Goal: Information Seeking & Learning: Learn about a topic

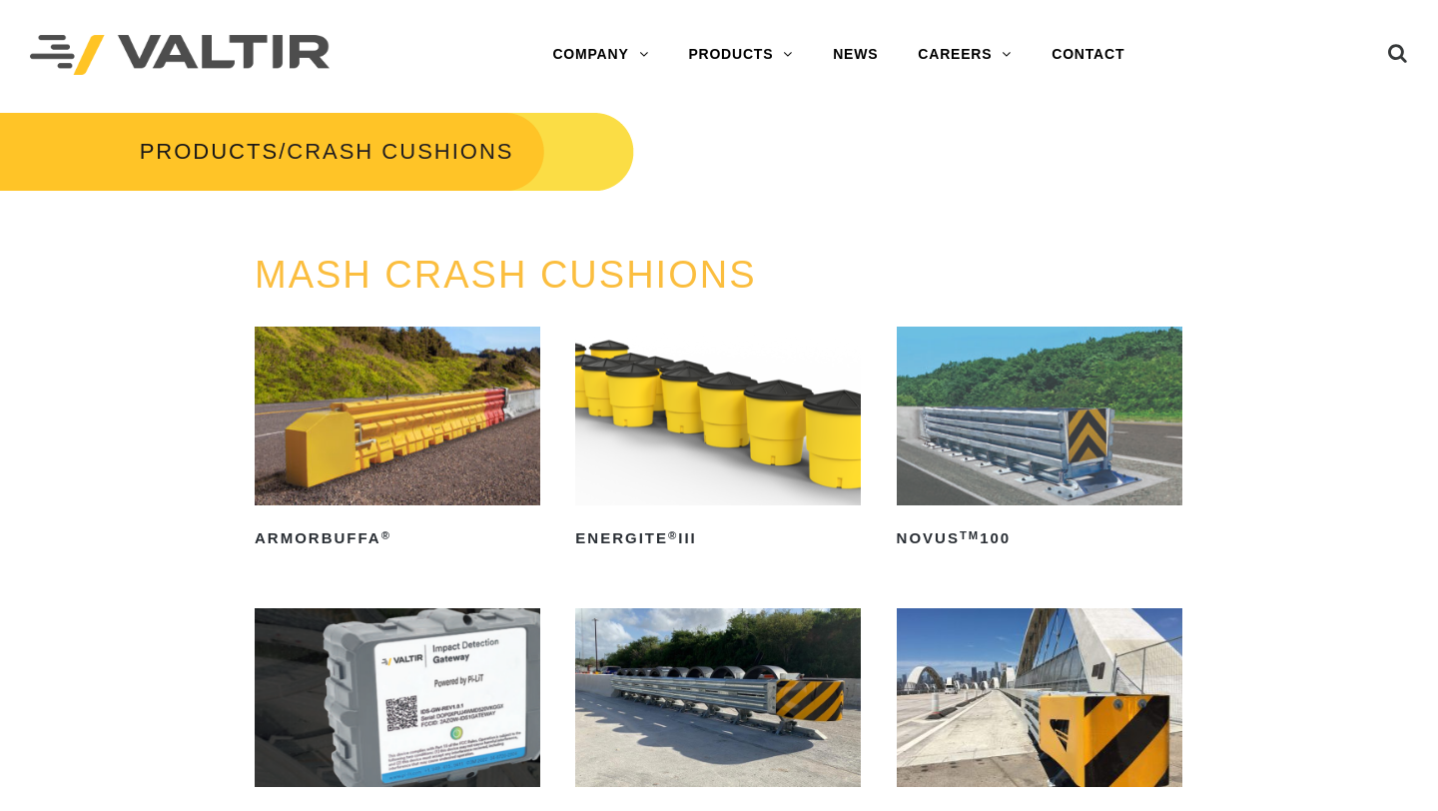
click at [684, 391] on img at bounding box center [718, 416] width 286 height 179
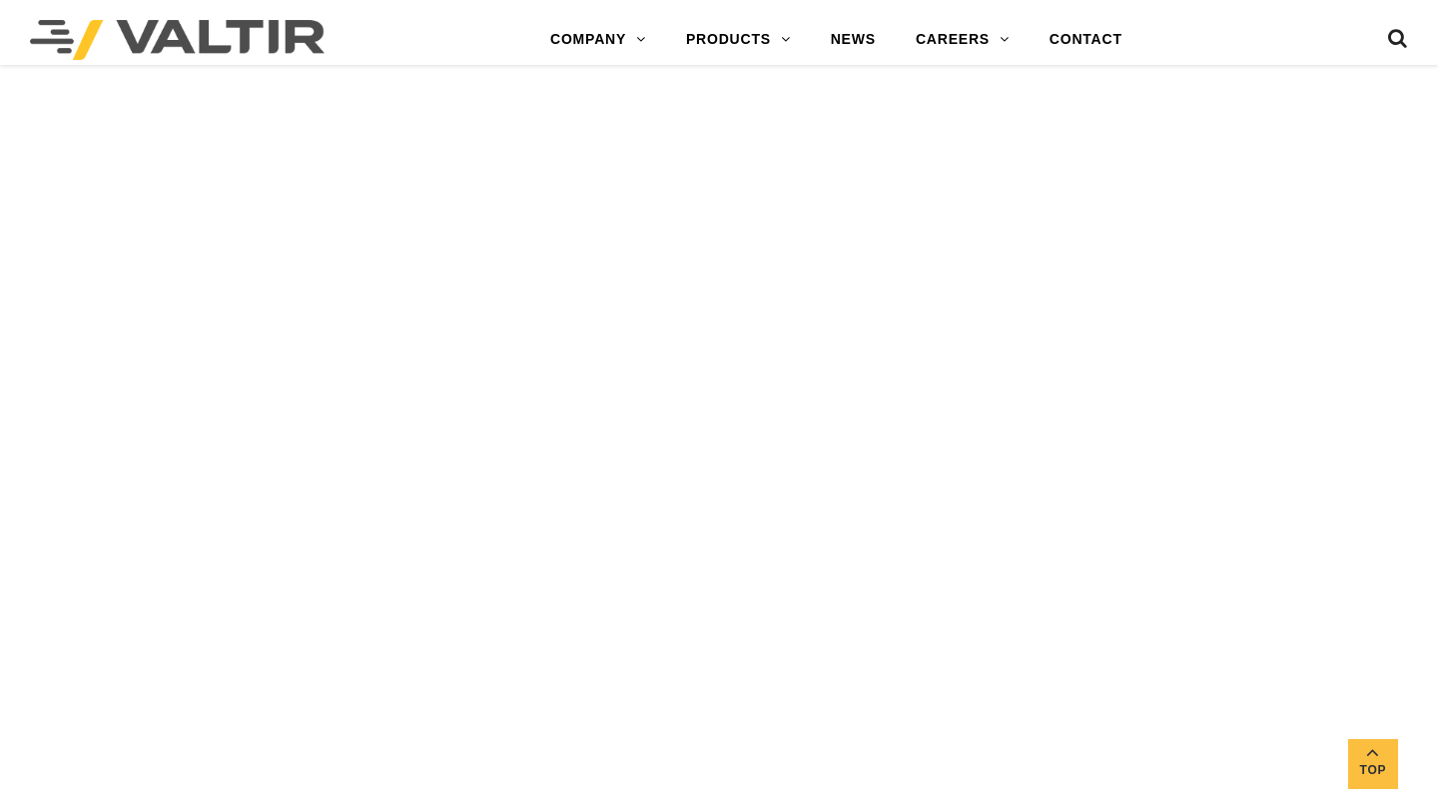
scroll to position [1138, 0]
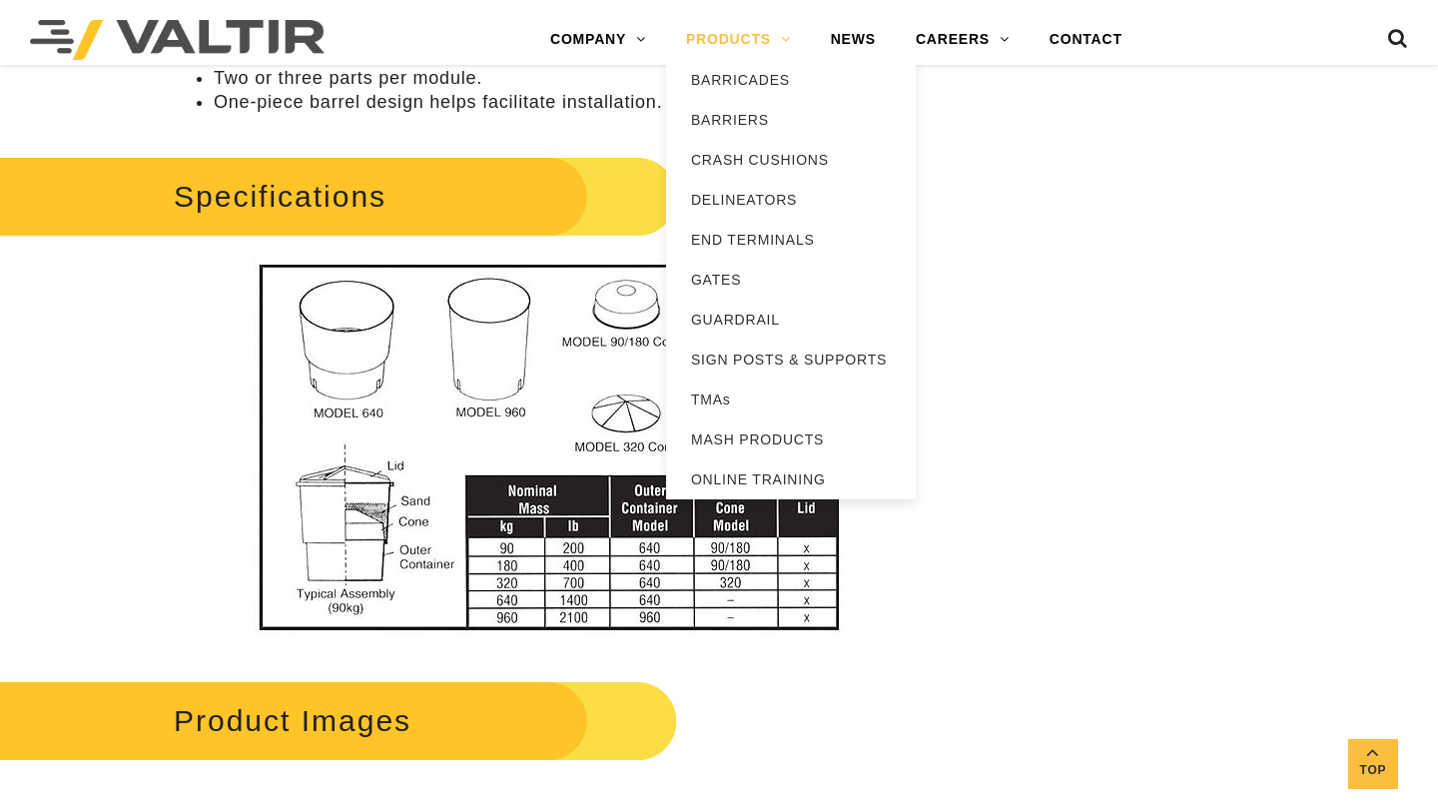
click at [694, 40] on link "PRODUCTS" at bounding box center [738, 40] width 145 height 40
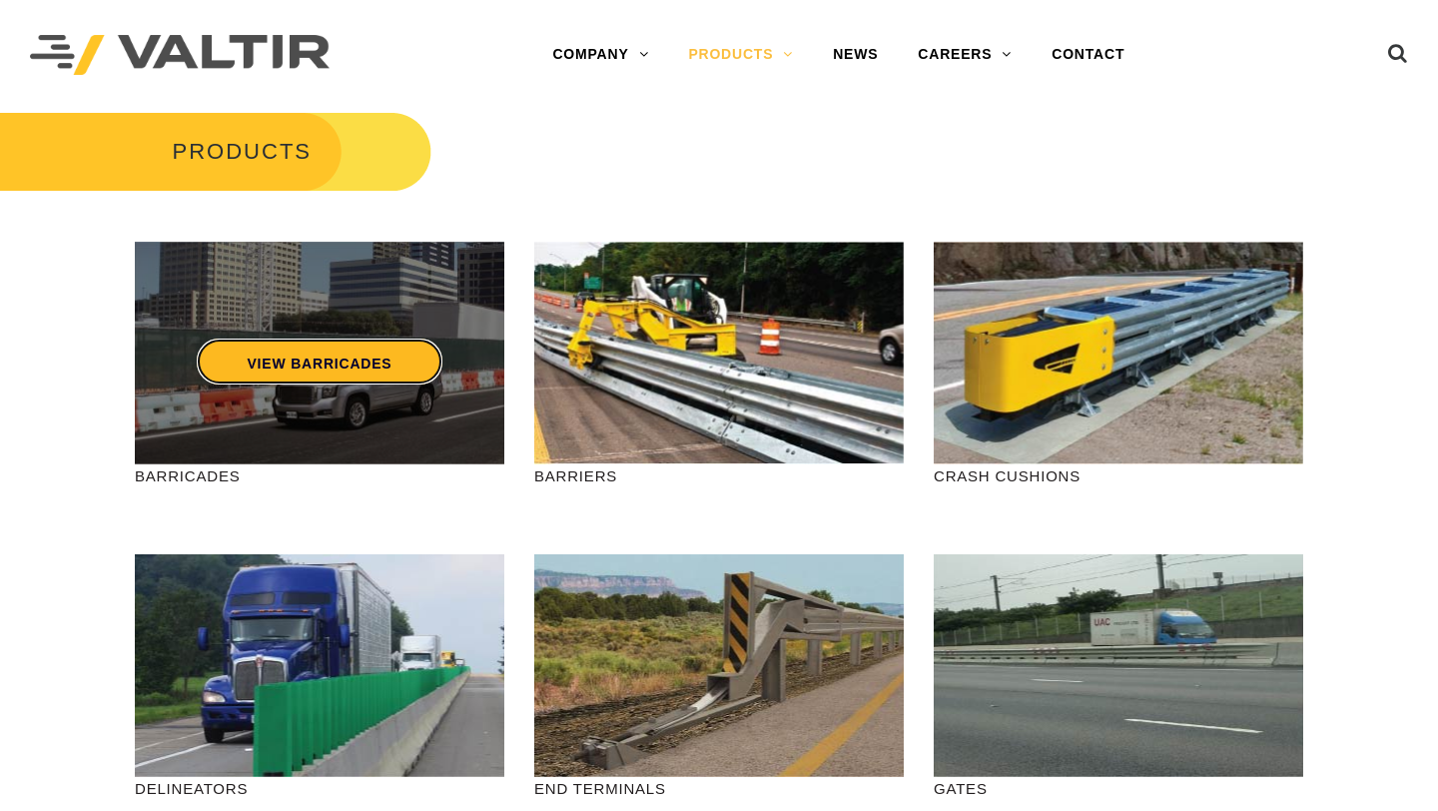
click at [319, 367] on link "VIEW BARRICADES" at bounding box center [319, 362] width 245 height 46
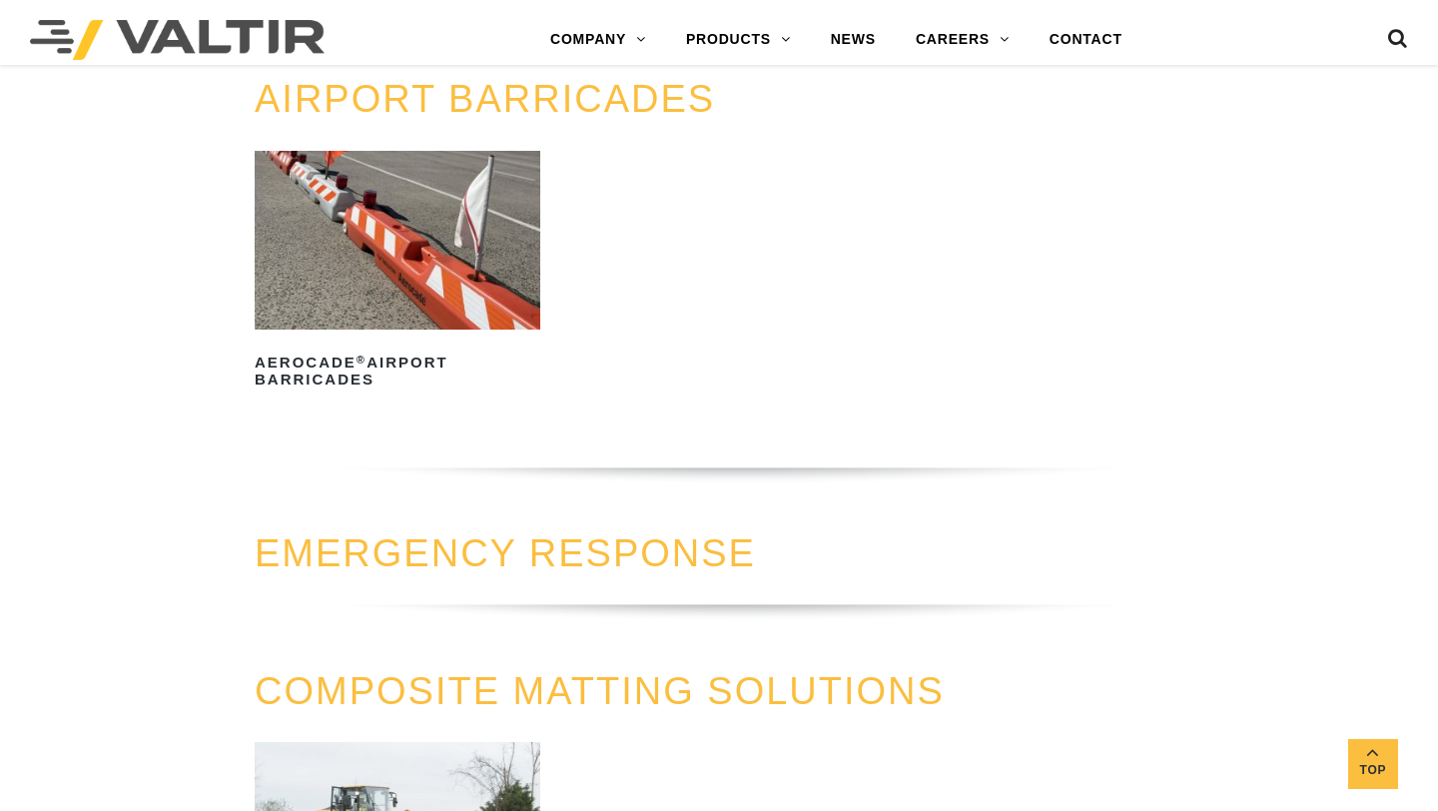
scroll to position [1629, 0]
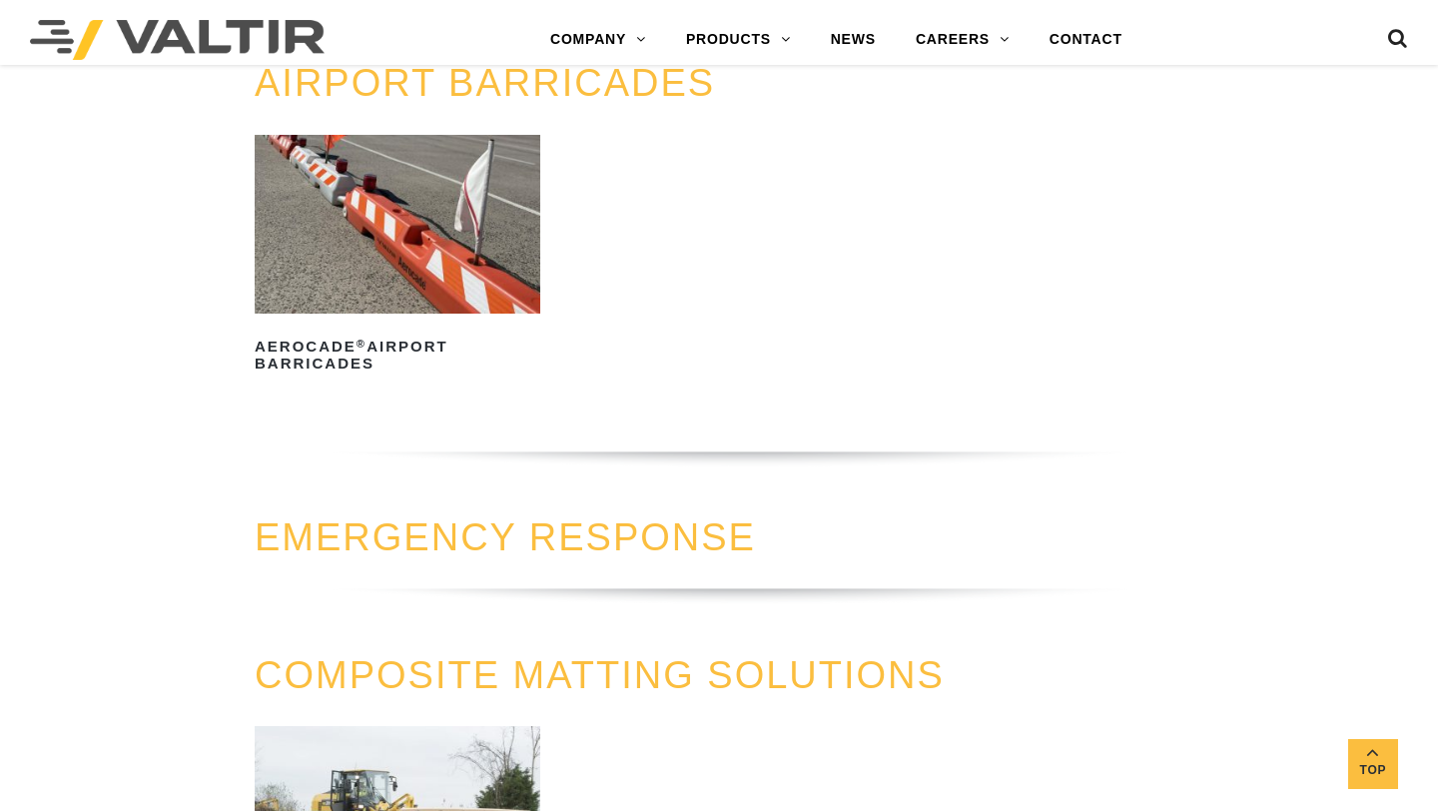
click at [625, 555] on link "EMERGENCY RESPONSE" at bounding box center [505, 537] width 501 height 42
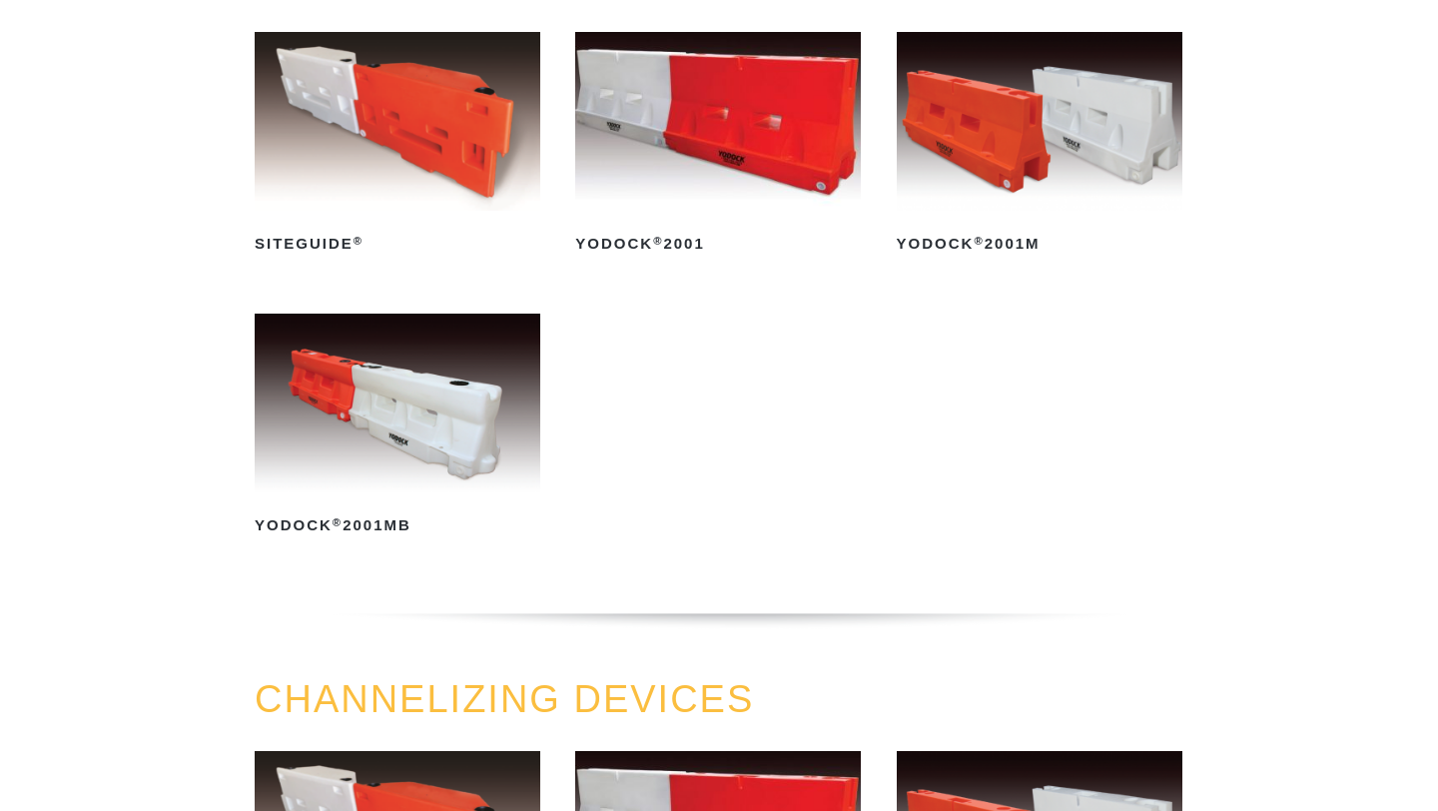
scroll to position [285, 0]
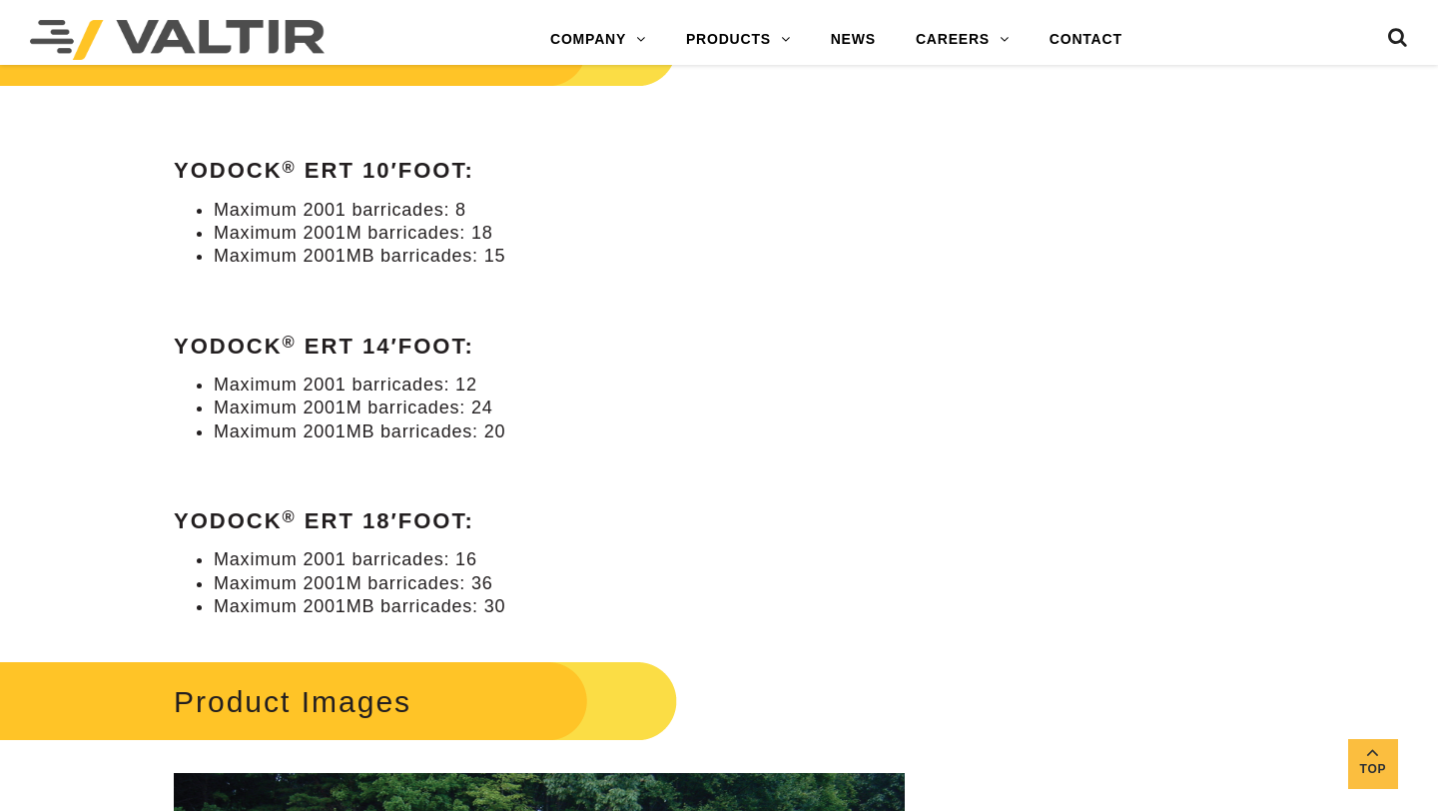
scroll to position [1559, 0]
